Goal: Find specific page/section: Find specific page/section

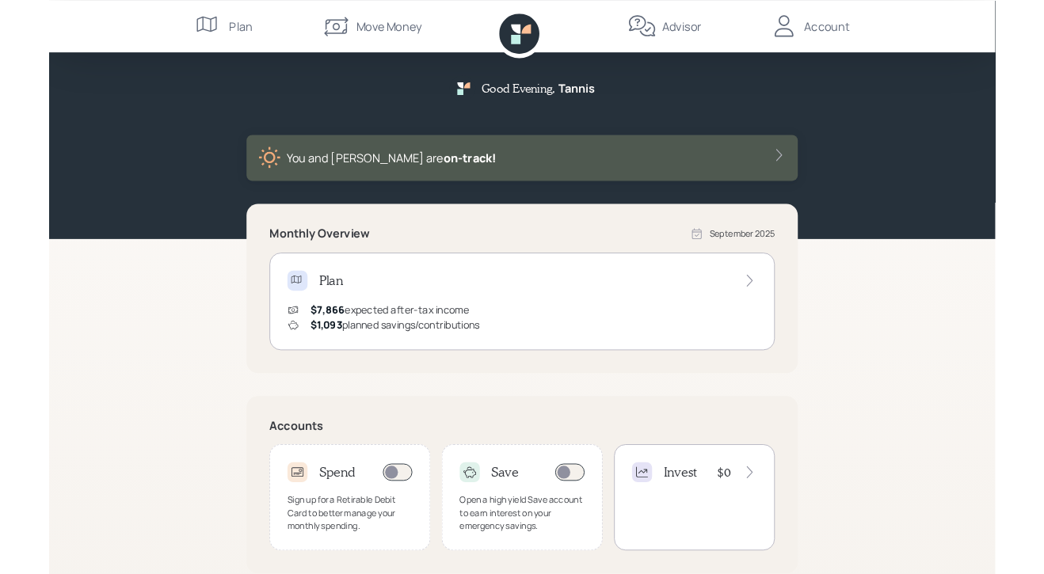
scroll to position [59, 0]
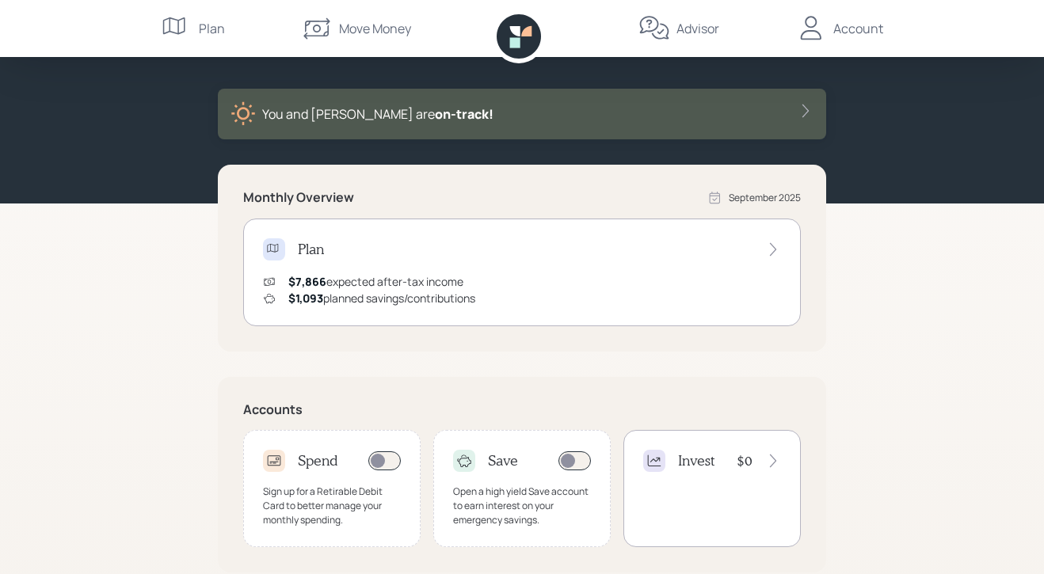
click at [323, 25] on icon at bounding box center [317, 29] width 32 height 32
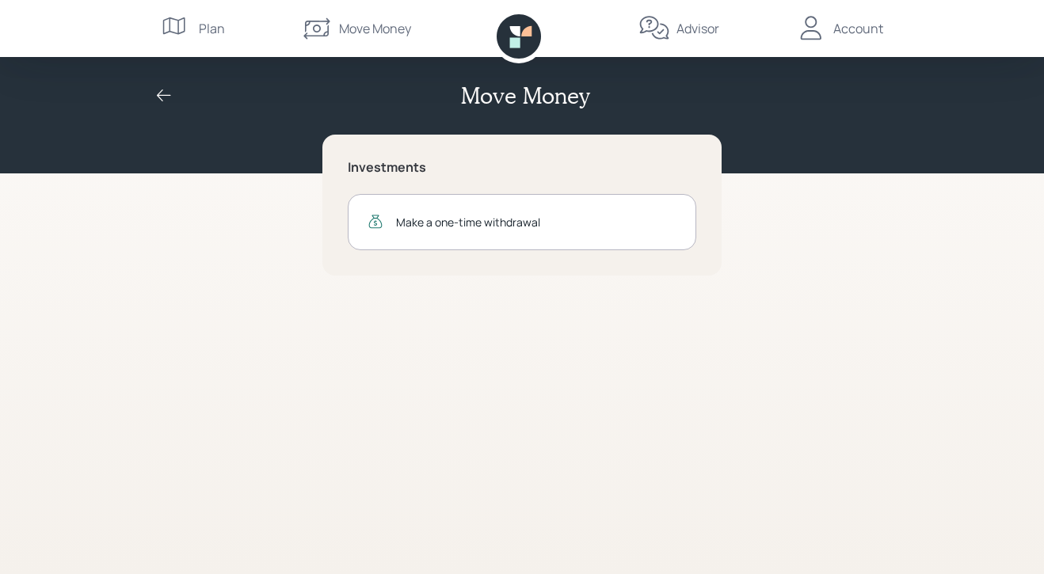
click at [849, 32] on div "Account" at bounding box center [858, 28] width 50 height 19
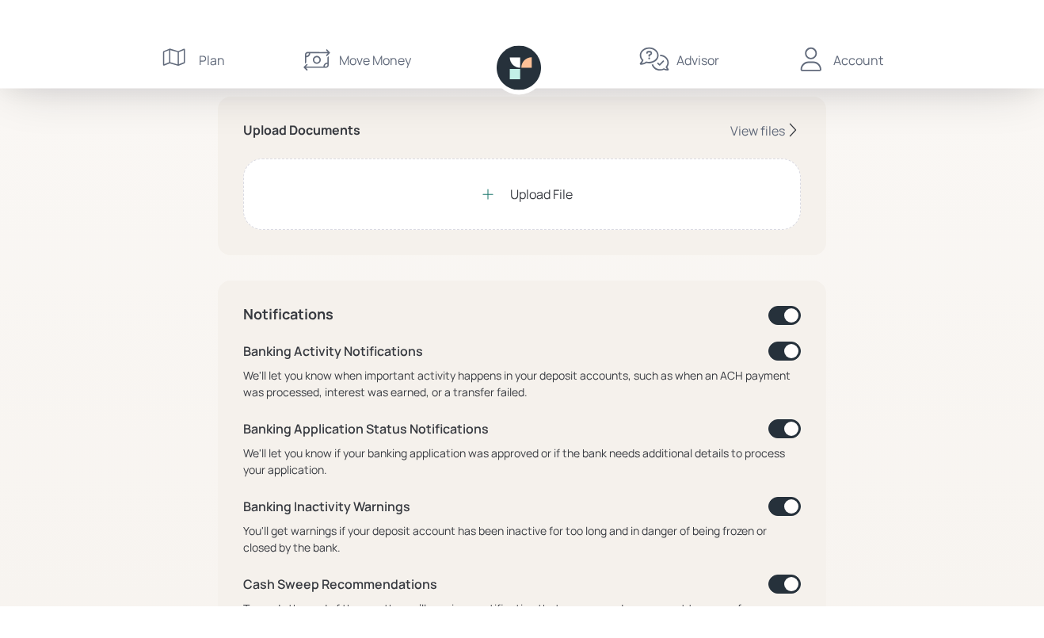
scroll to position [227, 0]
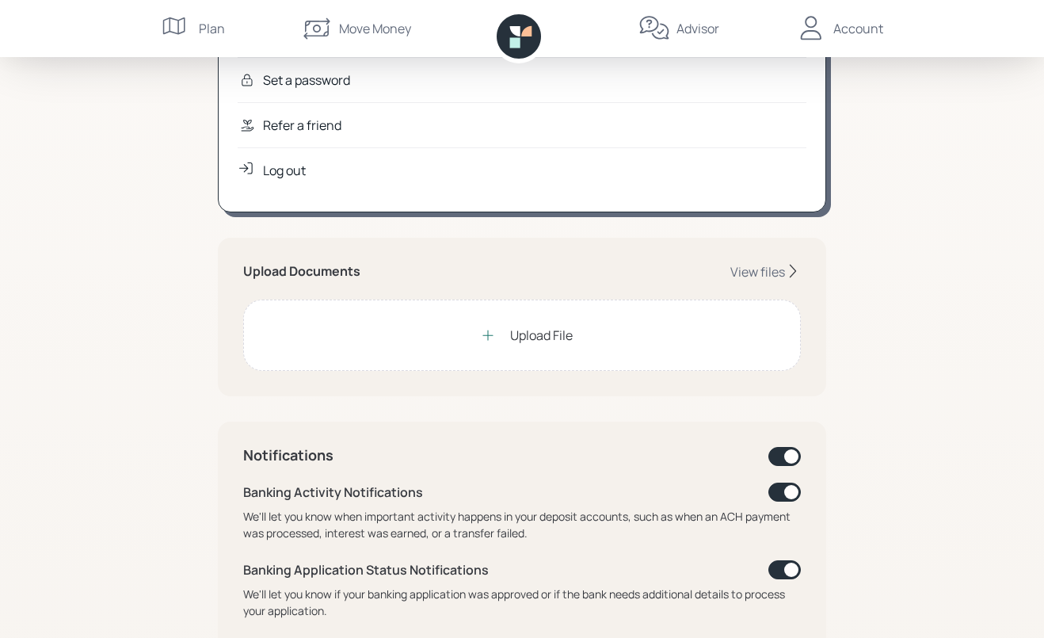
click at [775, 271] on div "View files" at bounding box center [757, 271] width 55 height 17
